Goal: Transaction & Acquisition: Purchase product/service

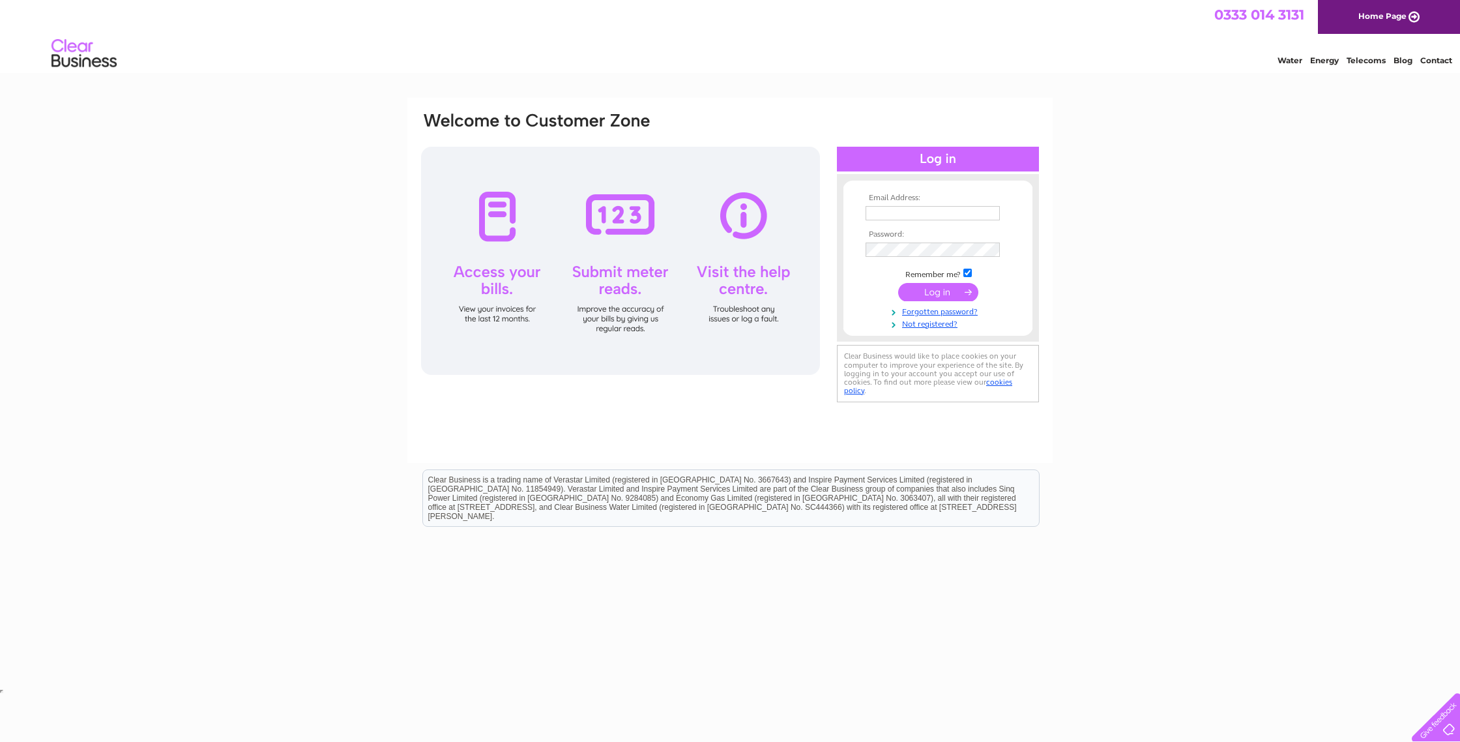
type input "sophie@shetlandjewellery.co.uk"
click at [920, 291] on input "submit" at bounding box center [938, 292] width 80 height 18
click at [923, 292] on input "submit" at bounding box center [938, 292] width 80 height 18
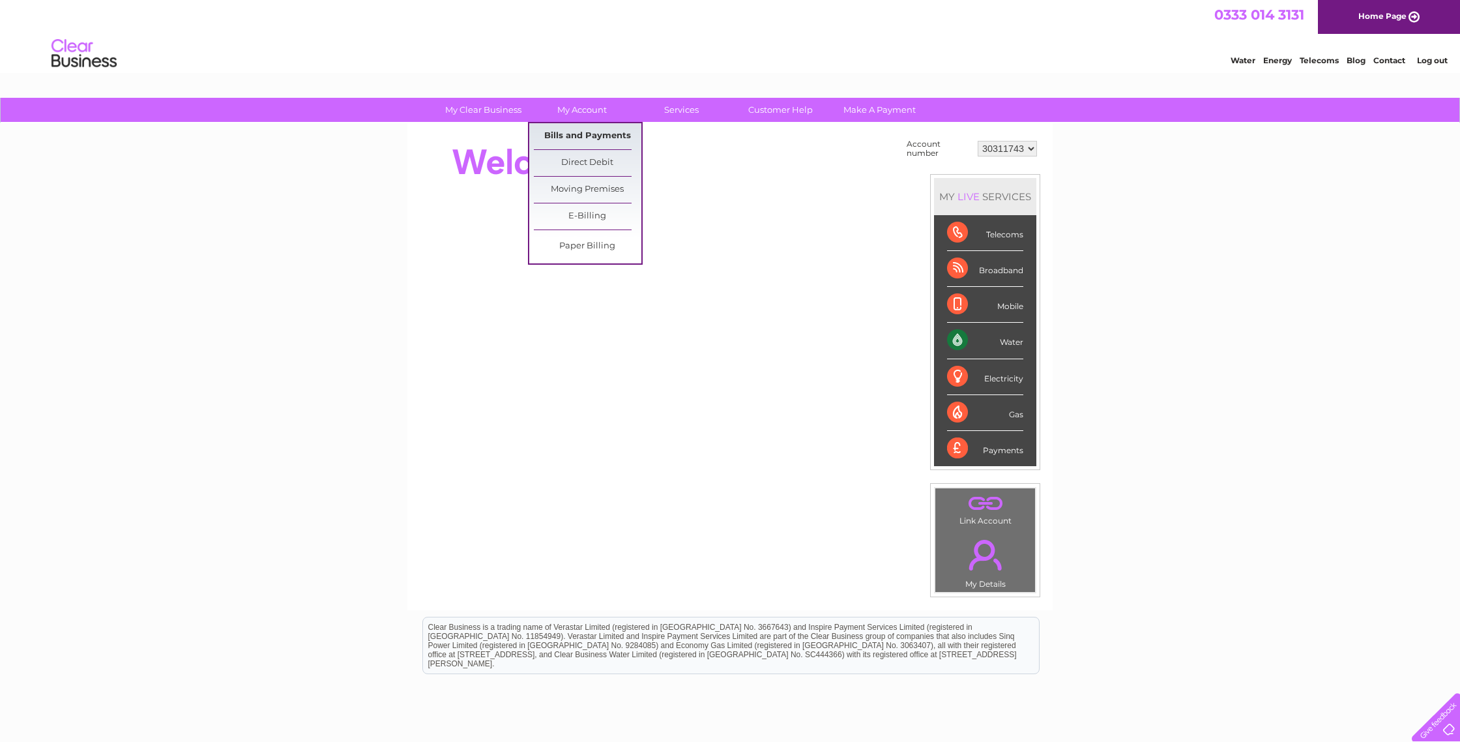
click at [599, 140] on link "Bills and Payments" at bounding box center [588, 136] width 108 height 26
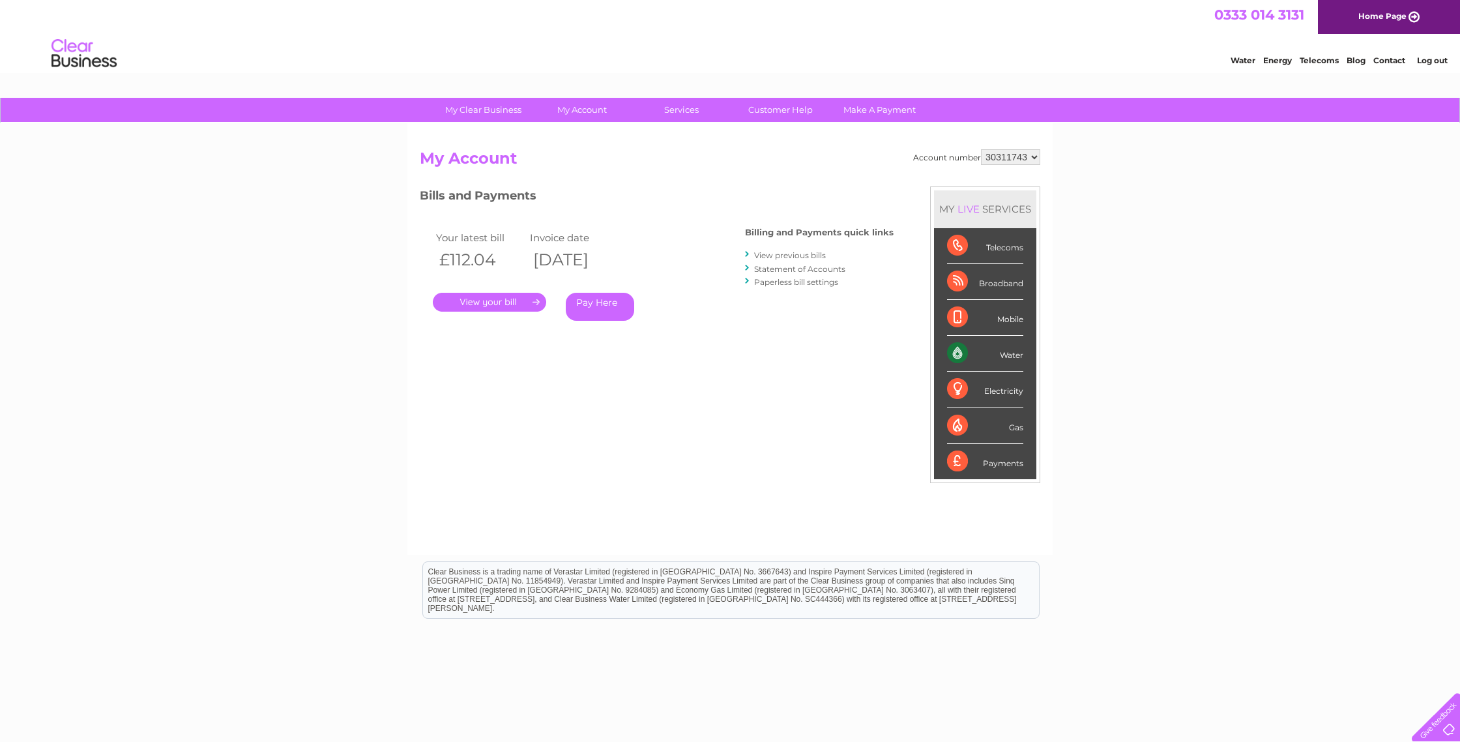
click at [497, 298] on link "." at bounding box center [489, 302] width 113 height 19
click at [805, 256] on link "View previous bills" at bounding box center [790, 255] width 72 height 10
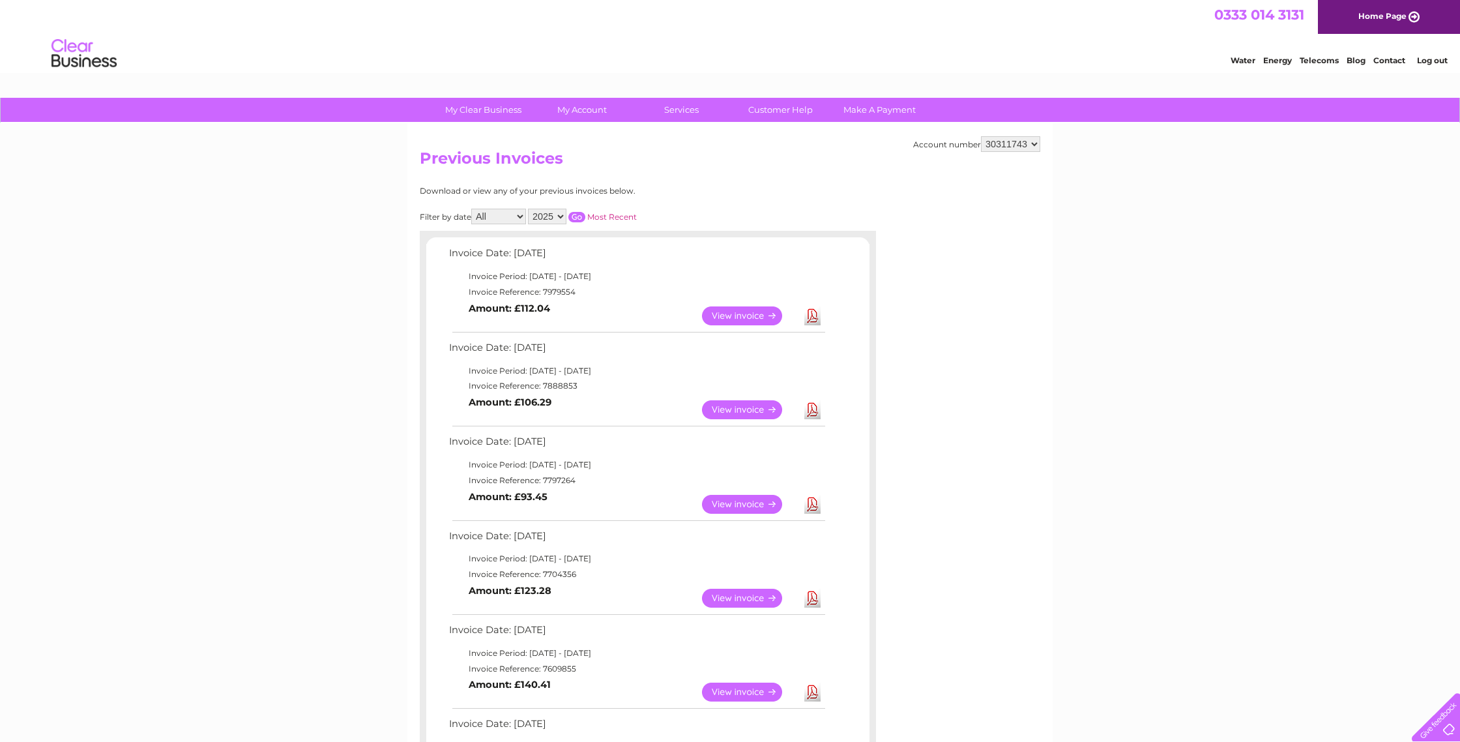
click at [747, 411] on link "View" at bounding box center [750, 409] width 96 height 19
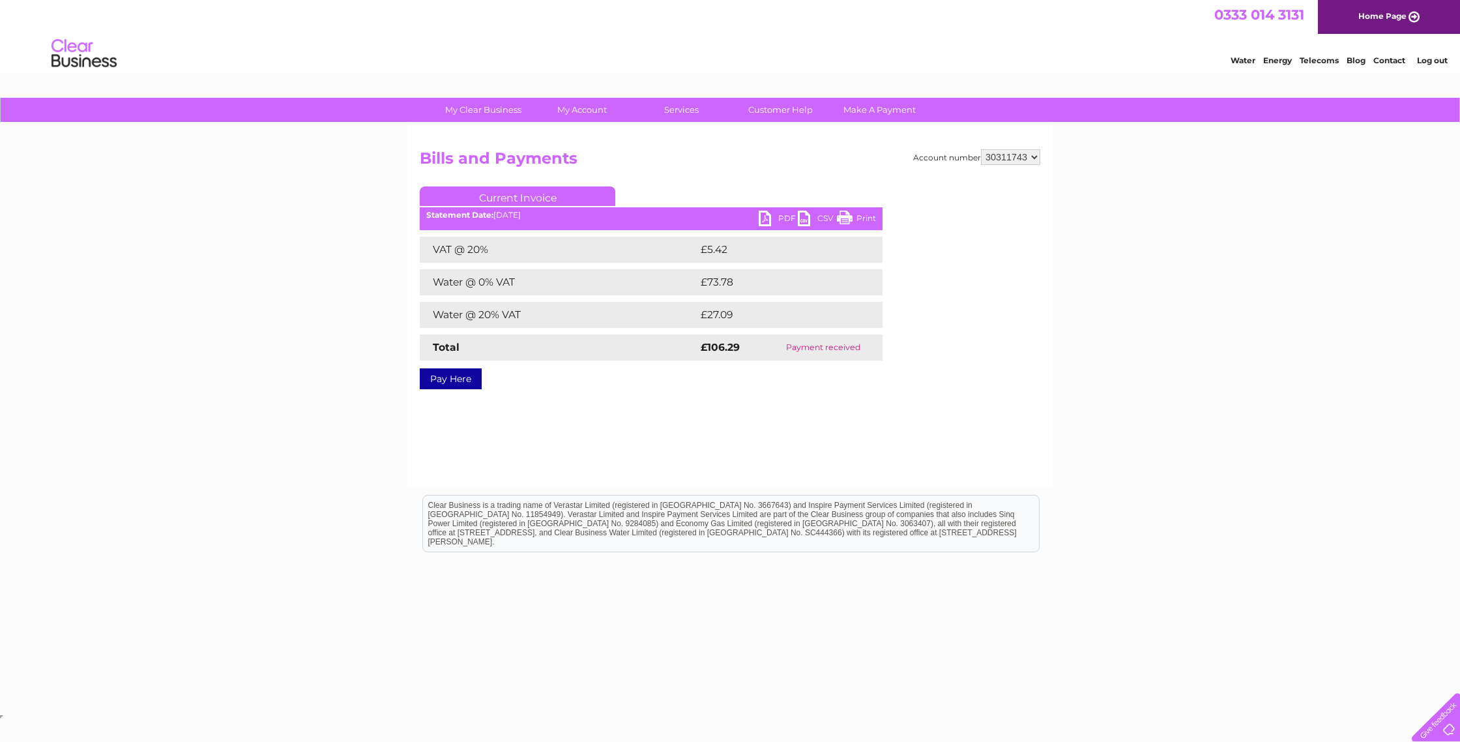
click at [771, 220] on link "PDF" at bounding box center [778, 220] width 39 height 19
click at [485, 194] on link "Current Invoice" at bounding box center [518, 196] width 196 height 20
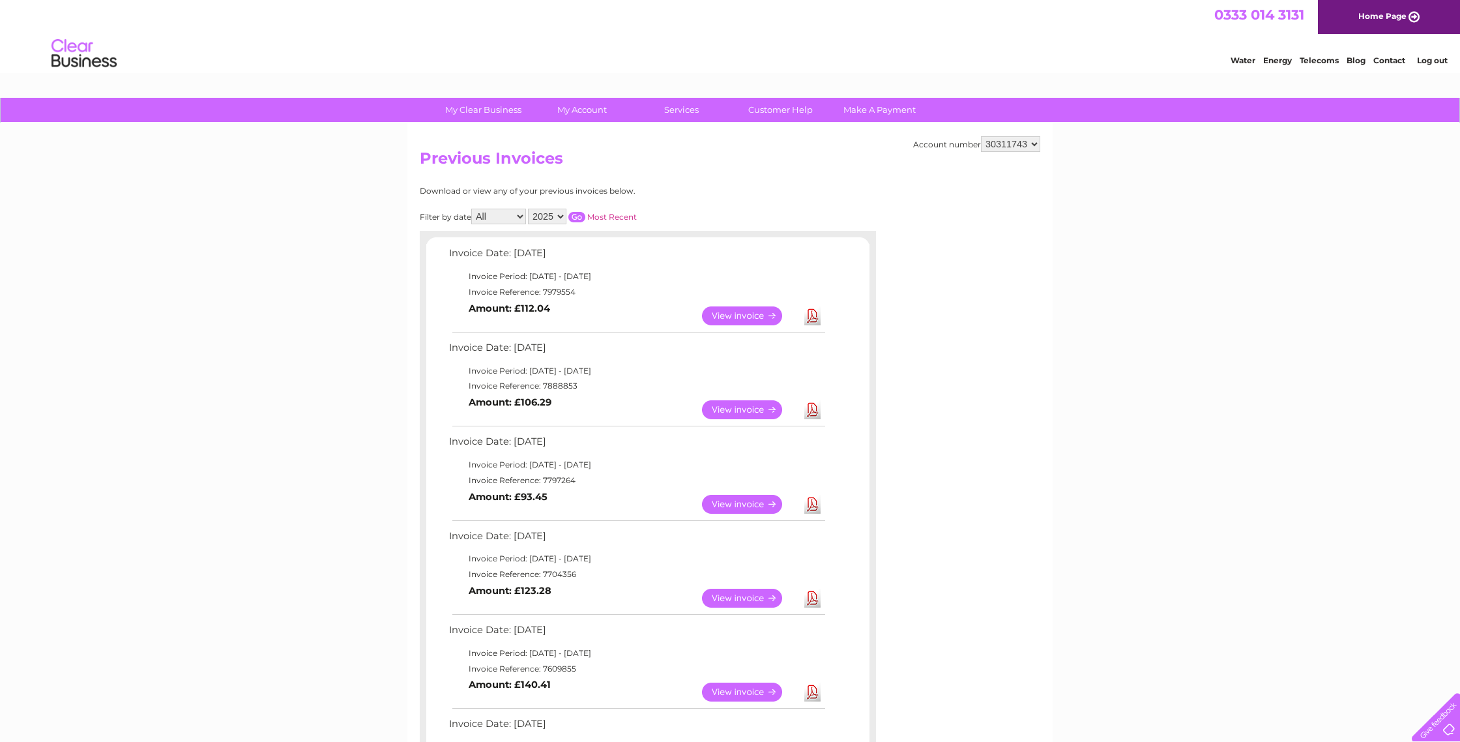
click at [755, 315] on link "View" at bounding box center [750, 315] width 96 height 19
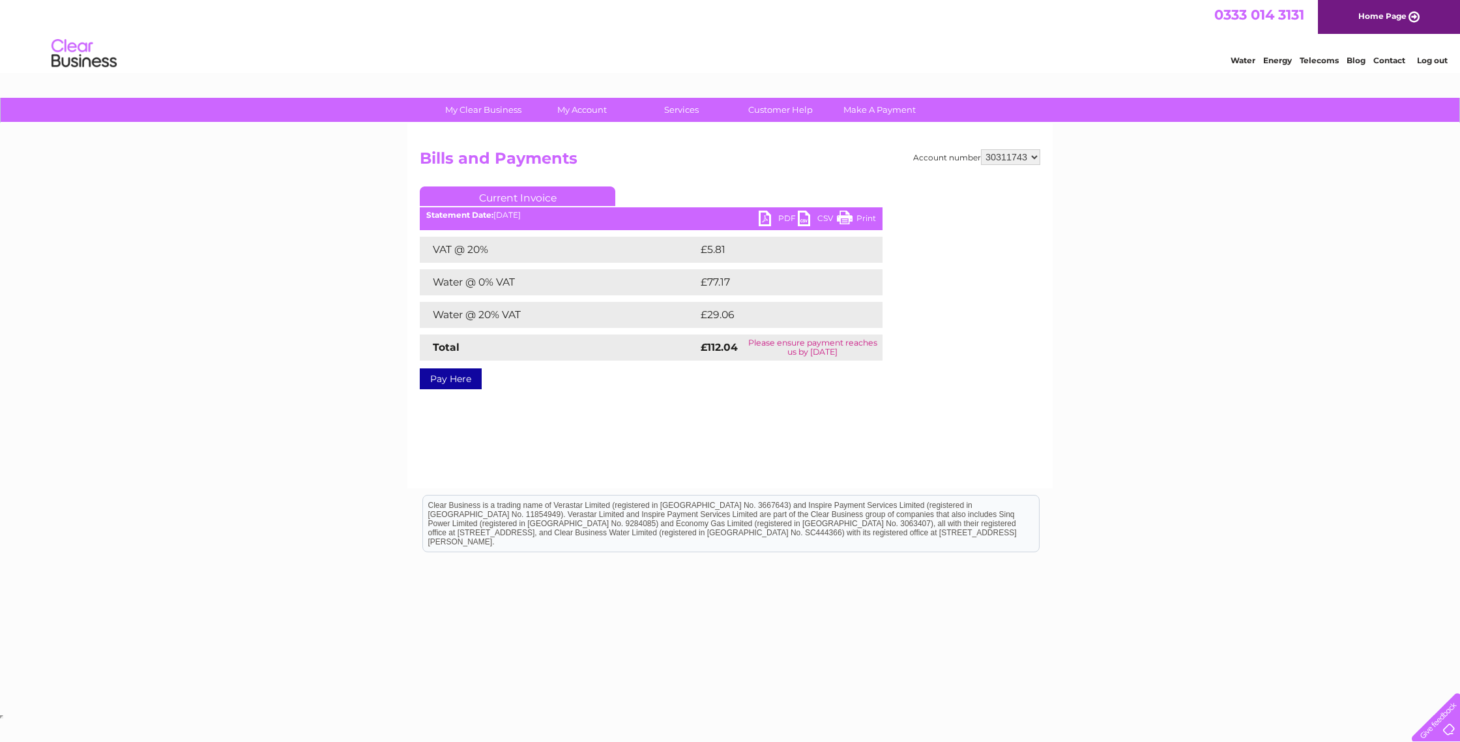
click at [456, 387] on link "Pay Here" at bounding box center [451, 378] width 62 height 21
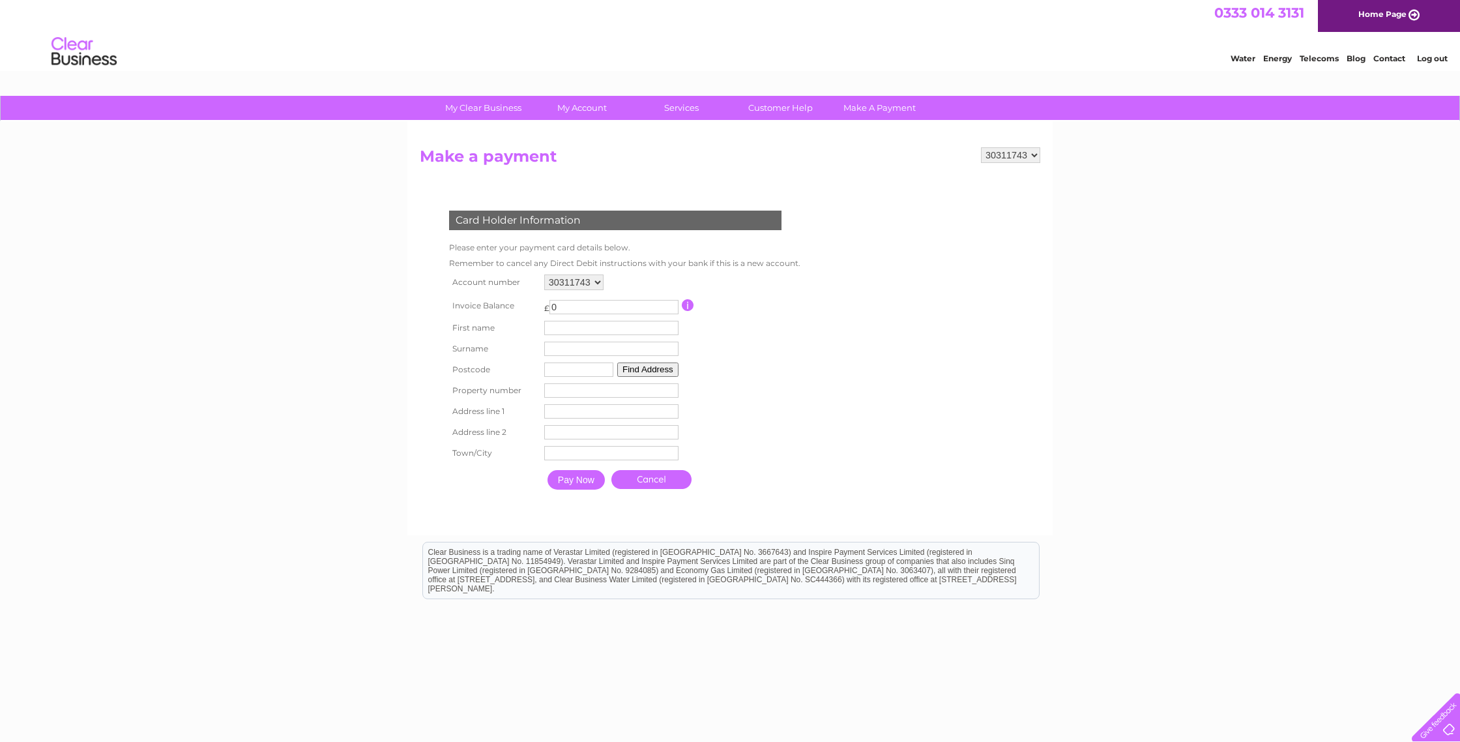
click at [591, 313] on input "0" at bounding box center [614, 307] width 129 height 14
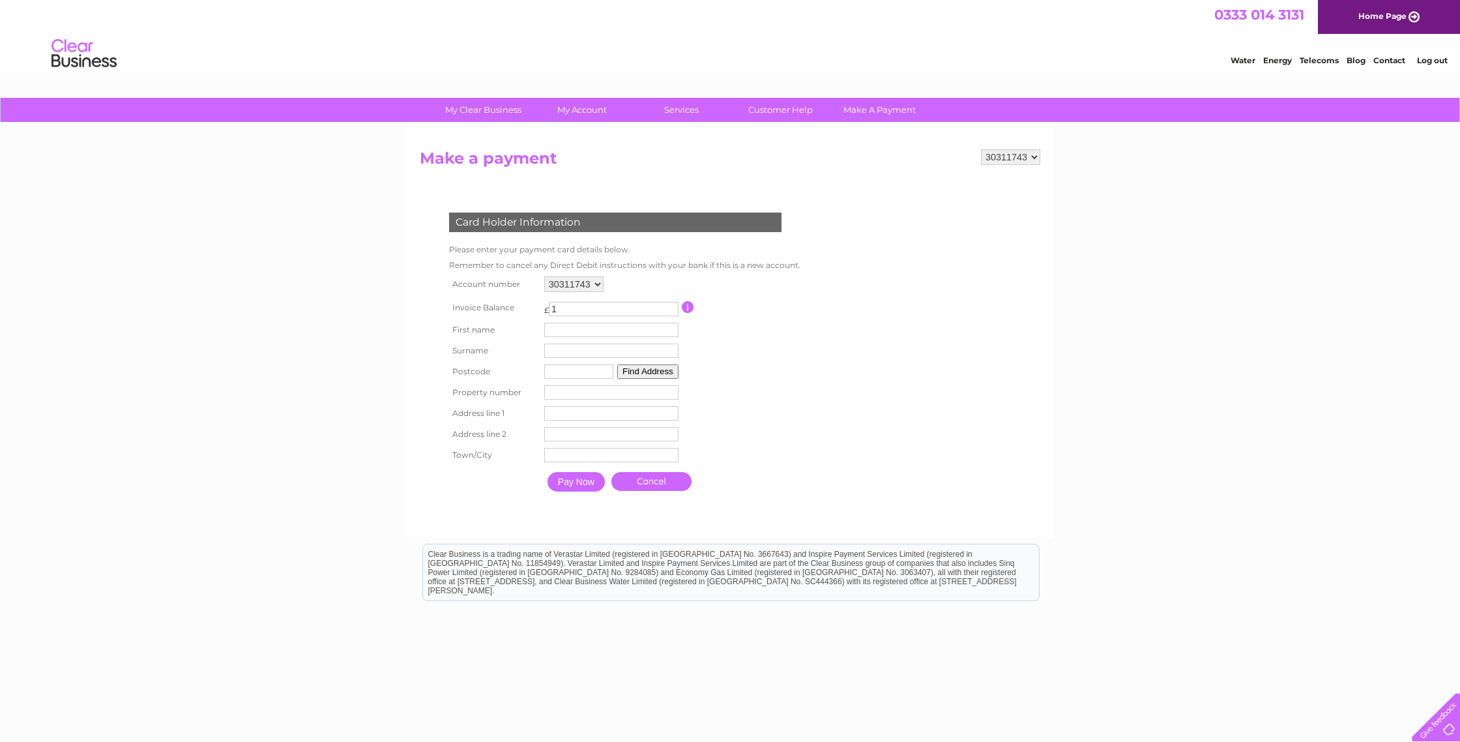
click at [670, 309] on input "1" at bounding box center [614, 309] width 129 height 14
click at [672, 308] on input "2" at bounding box center [614, 309] width 129 height 14
click at [671, 307] on input "3" at bounding box center [614, 309] width 129 height 14
click at [671, 307] on input "4" at bounding box center [614, 309] width 129 height 14
click at [671, 311] on input "3" at bounding box center [614, 309] width 129 height 14
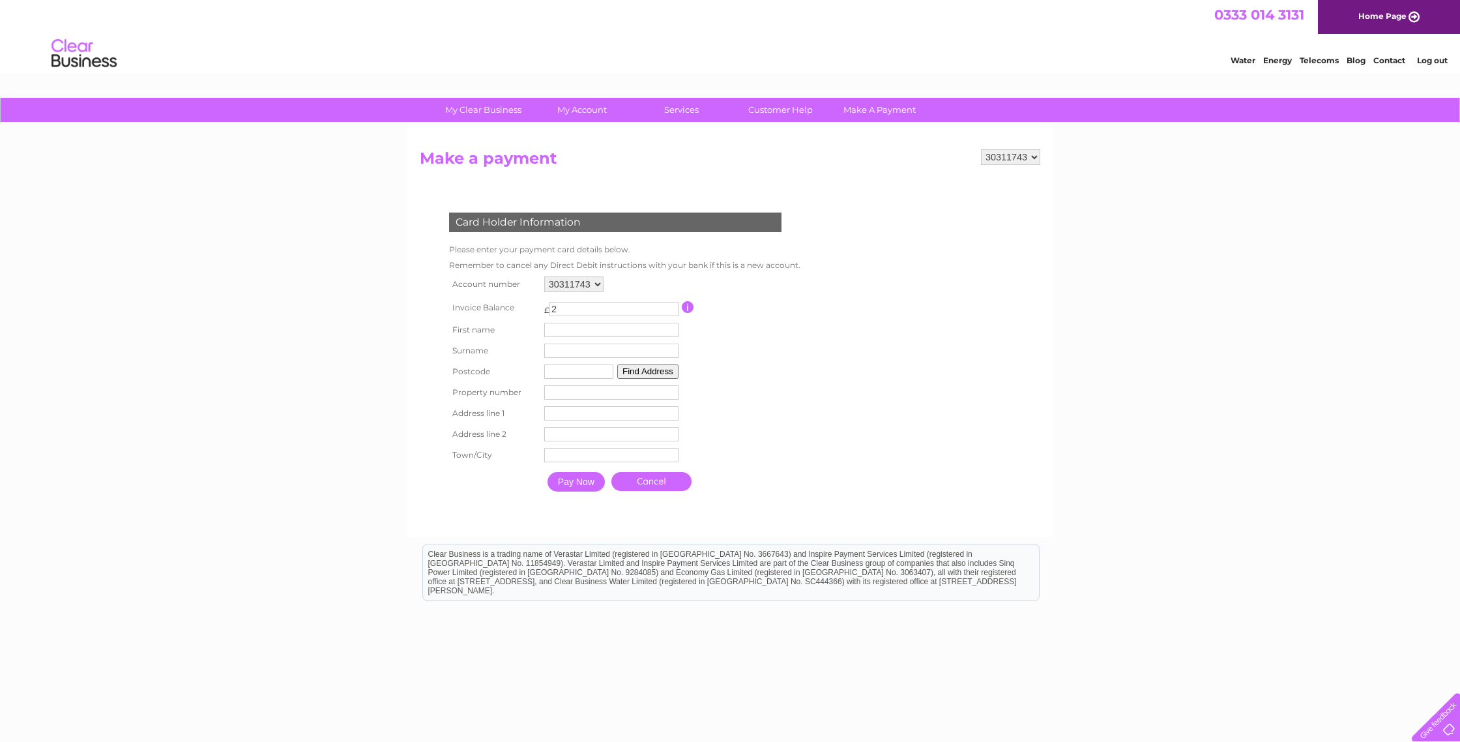
click at [672, 312] on input "2" at bounding box center [614, 309] width 129 height 14
click at [672, 312] on input "1" at bounding box center [614, 309] width 129 height 14
type input "0"
click at [671, 310] on input "0" at bounding box center [614, 309] width 129 height 14
click at [720, 305] on td at bounding box center [740, 307] width 116 height 24
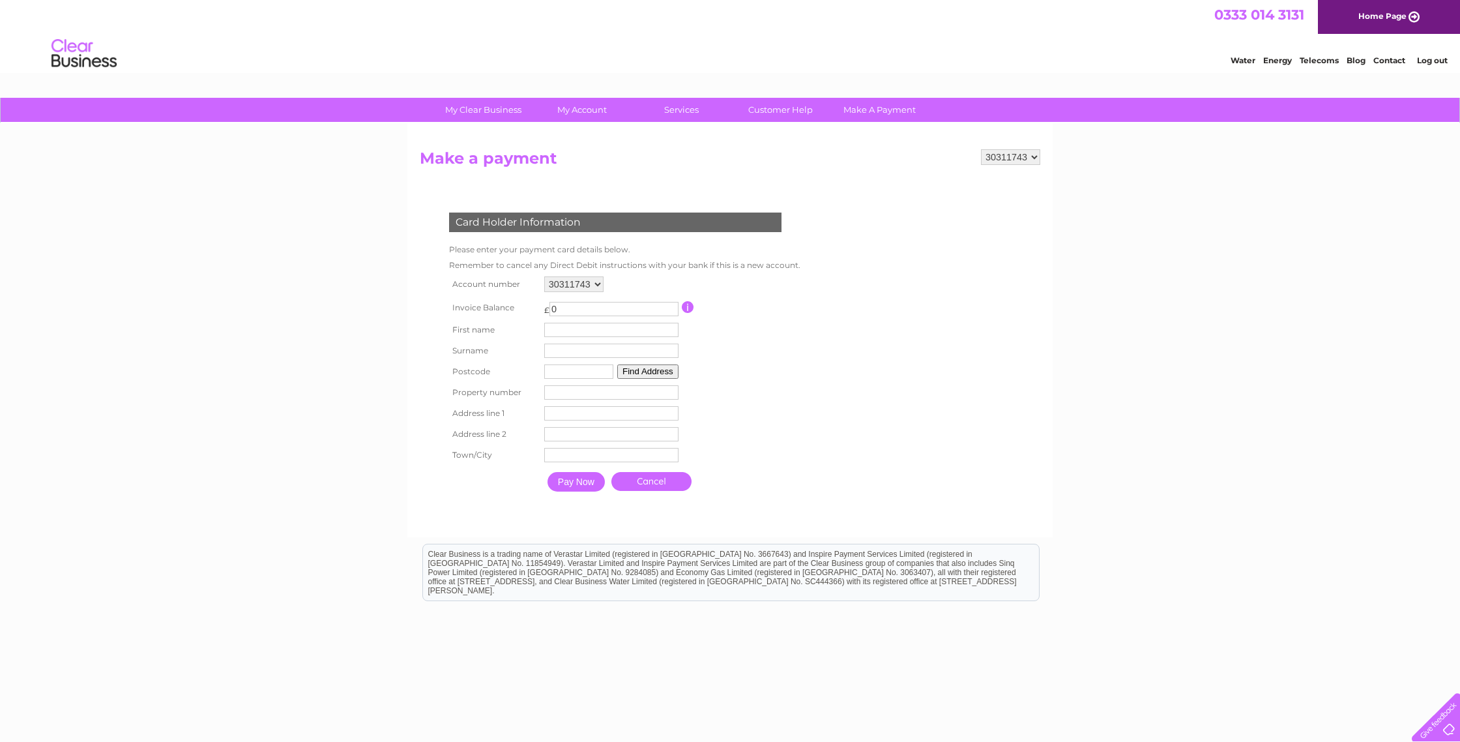
click at [685, 308] on input "button" at bounding box center [688, 307] width 12 height 12
click at [669, 297] on td "£ 0 This payment facility permits payment of the full outstanding invoice balan…" at bounding box center [611, 307] width 141 height 24
click at [507, 304] on th "Invoice Balance" at bounding box center [493, 307] width 95 height 24
drag, startPoint x: 537, startPoint y: 323, endPoint x: 559, endPoint y: 325, distance: 22.2
click at [542, 324] on tr "First name First name" at bounding box center [622, 329] width 352 height 21
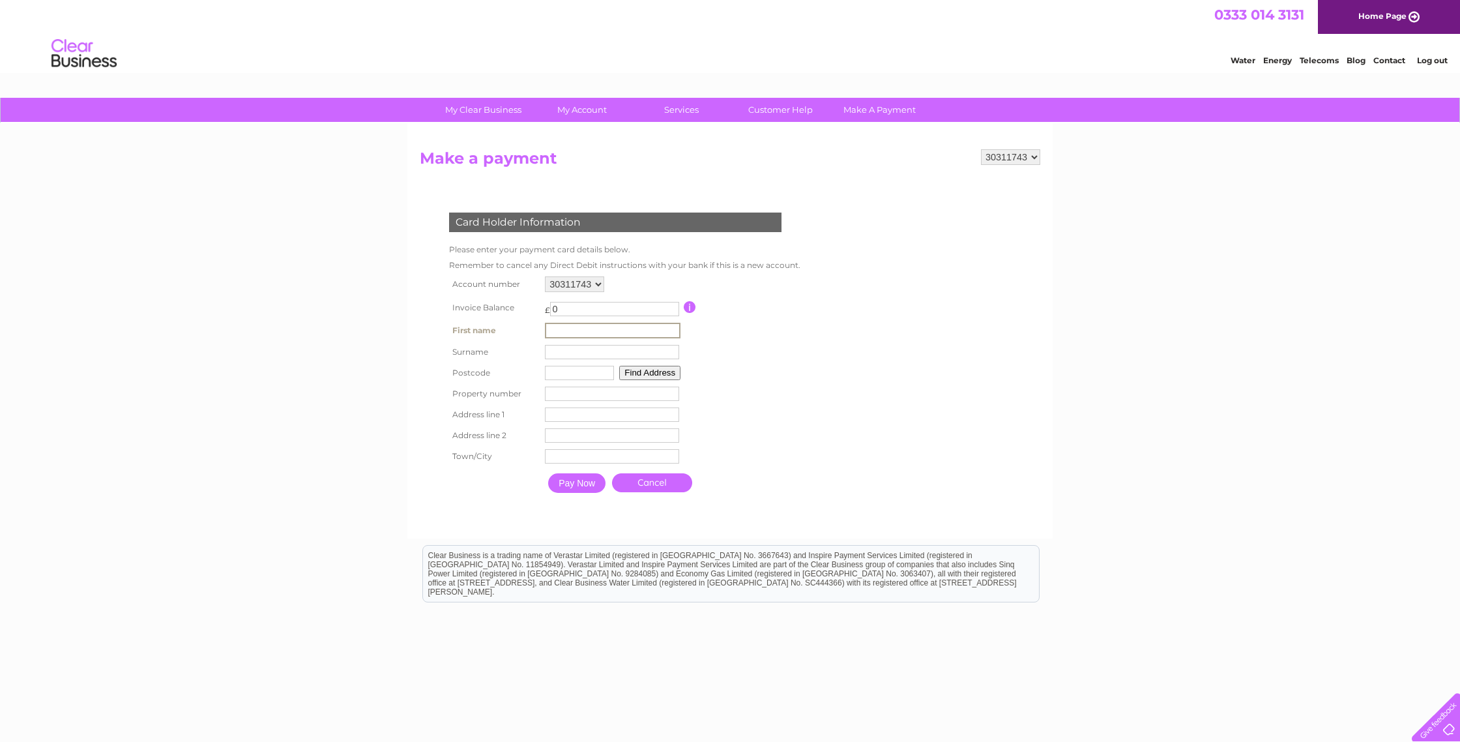
click at [559, 325] on input "text" at bounding box center [613, 331] width 136 height 16
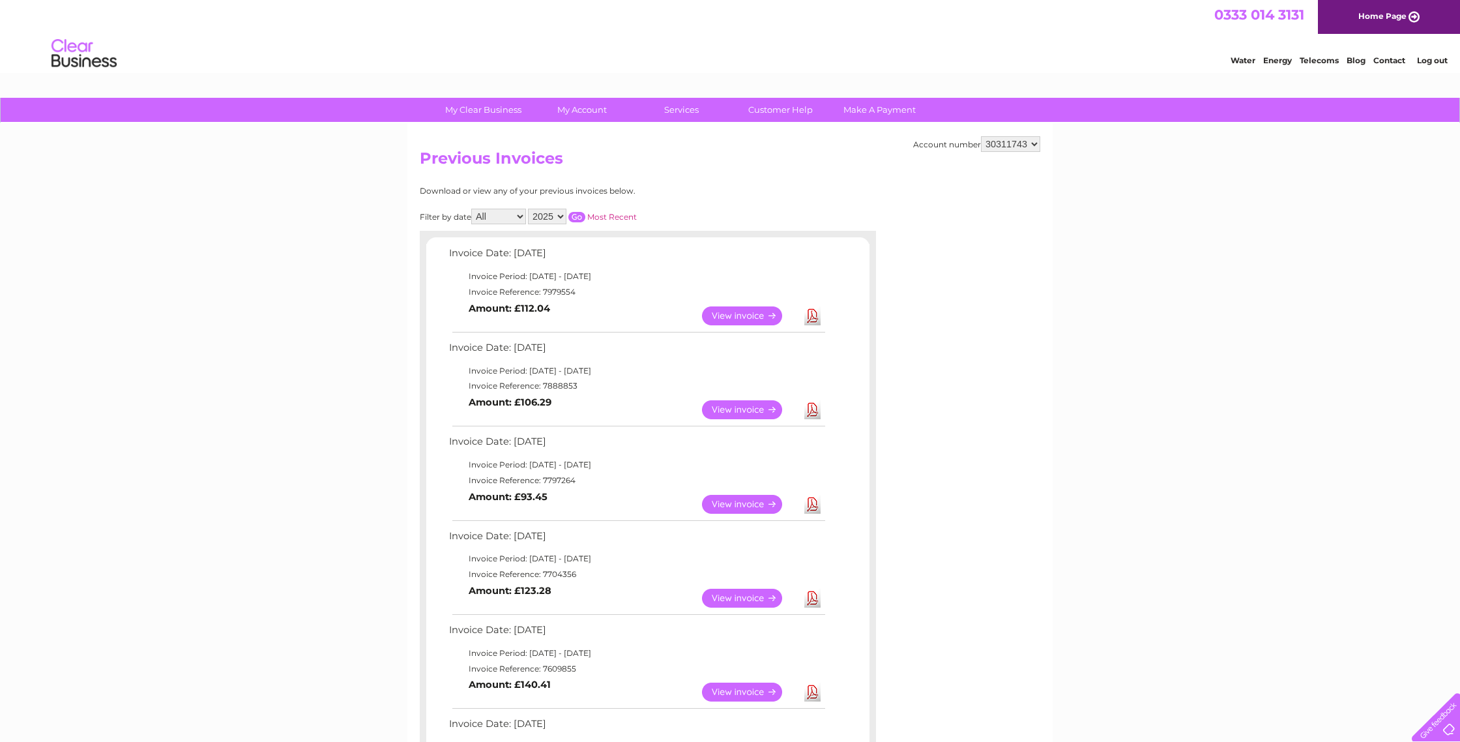
click at [743, 314] on link "View" at bounding box center [750, 315] width 96 height 19
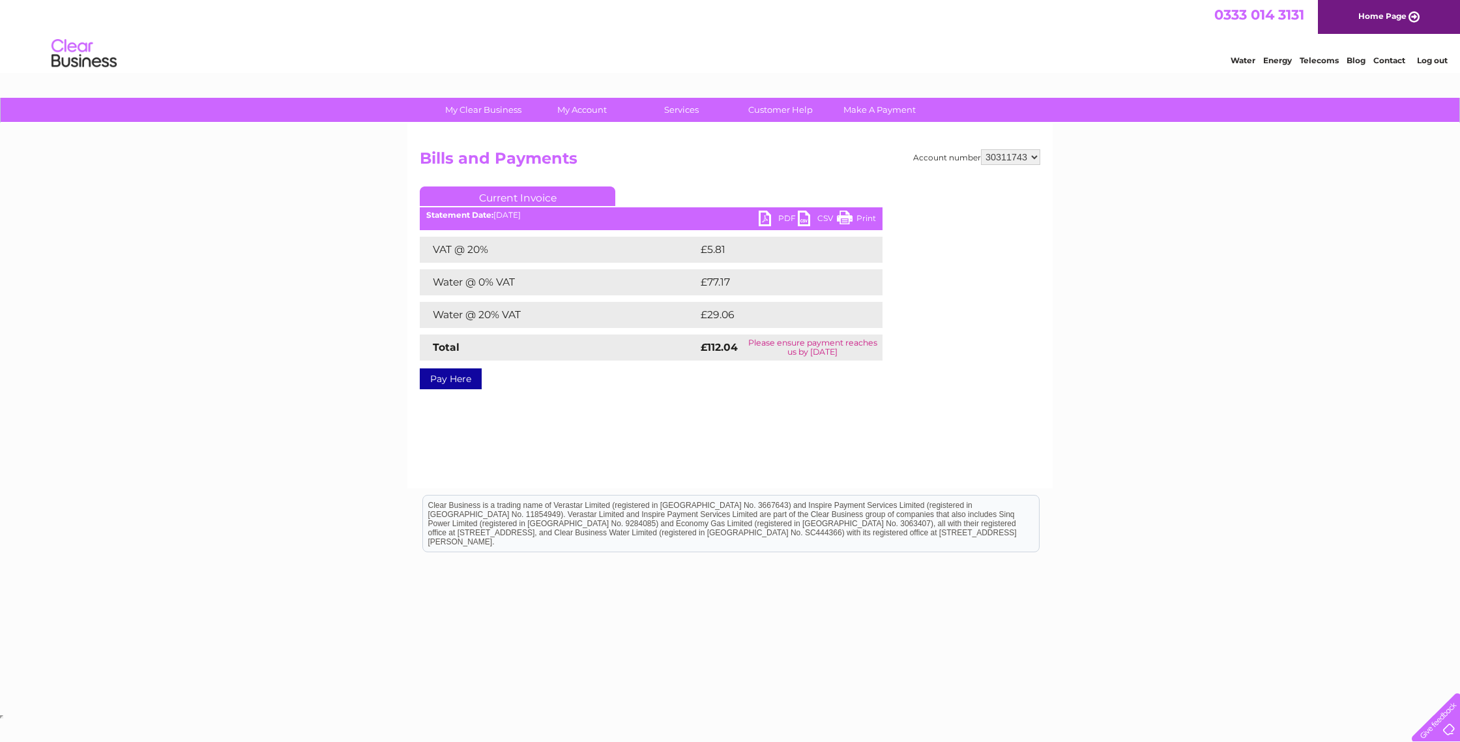
click at [773, 218] on link "PDF" at bounding box center [778, 220] width 39 height 19
